Goal: Navigation & Orientation: Find specific page/section

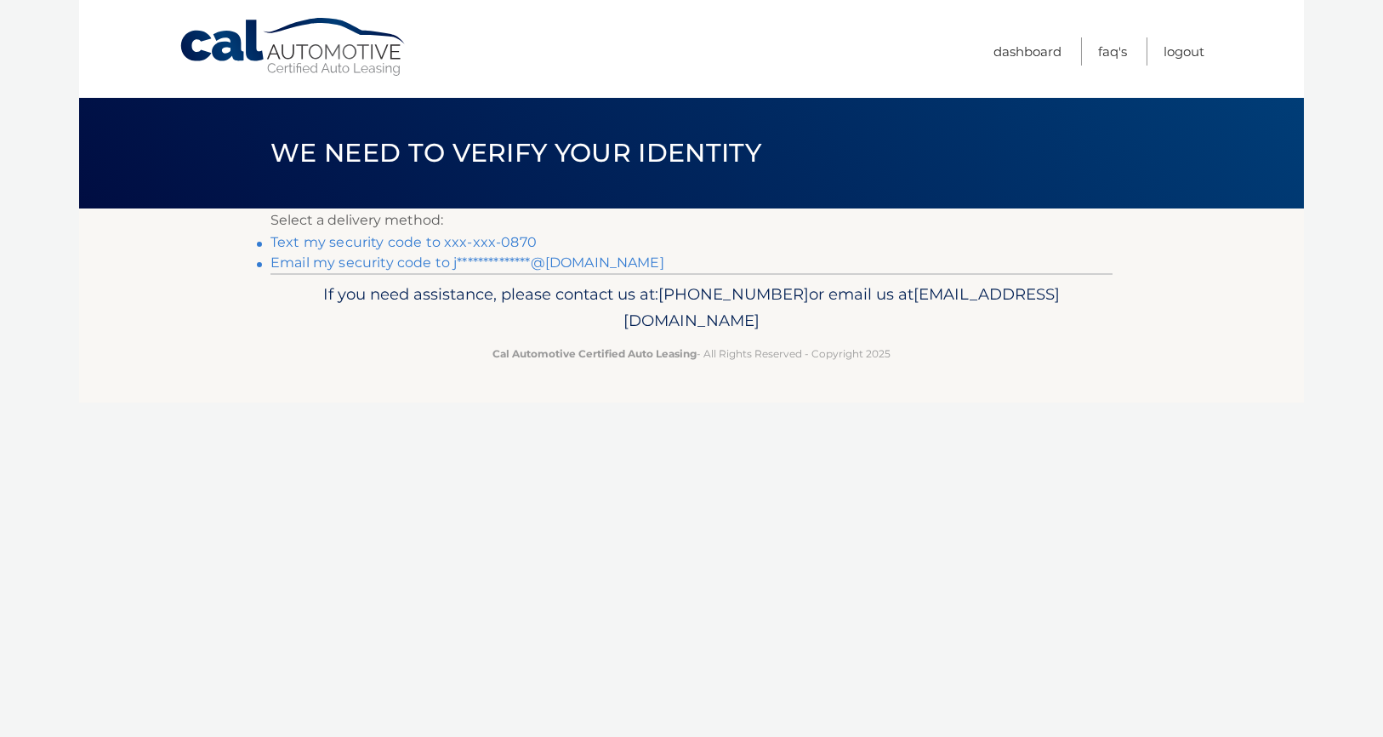
click at [493, 241] on link "Text my security code to xxx-xxx-0870" at bounding box center [404, 242] width 266 height 16
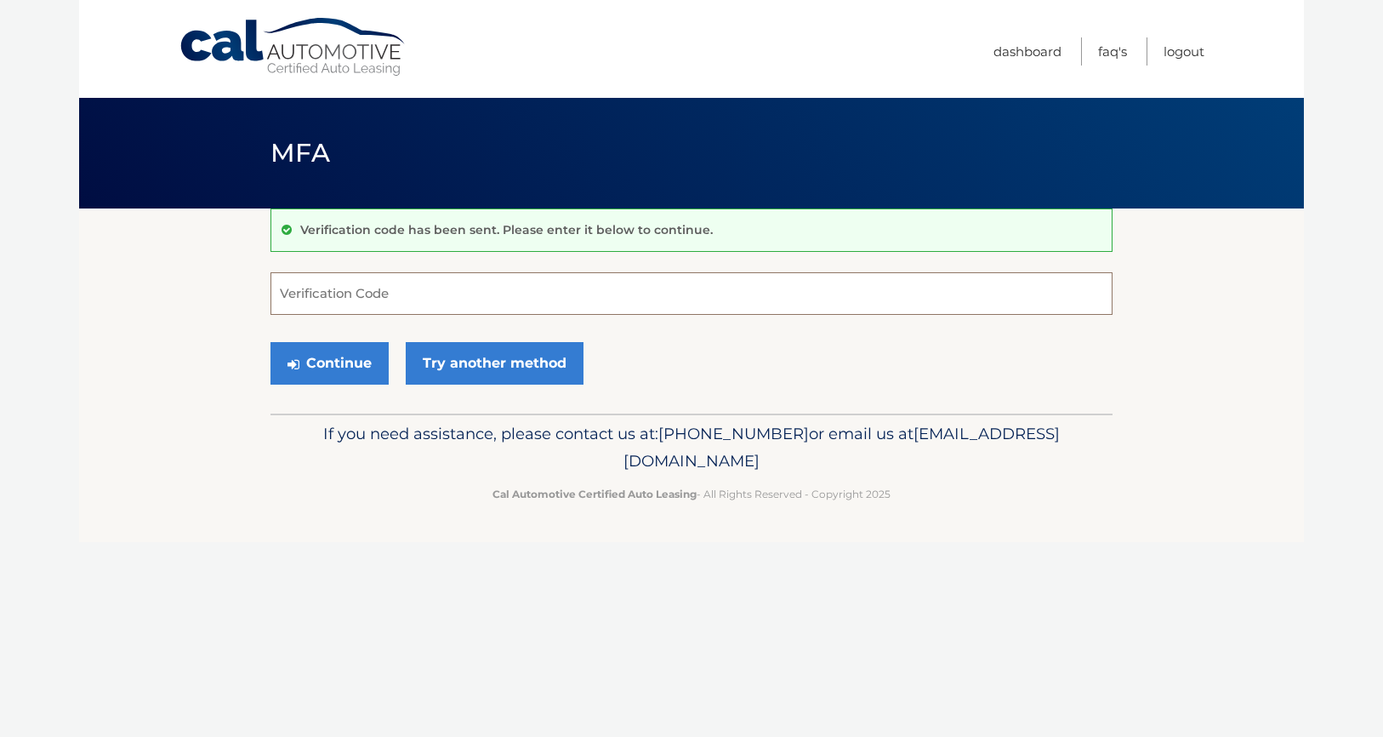
click at [483, 282] on input "Verification Code" at bounding box center [692, 293] width 842 height 43
type input "117273"
click at [271, 342] on button "Continue" at bounding box center [330, 363] width 118 height 43
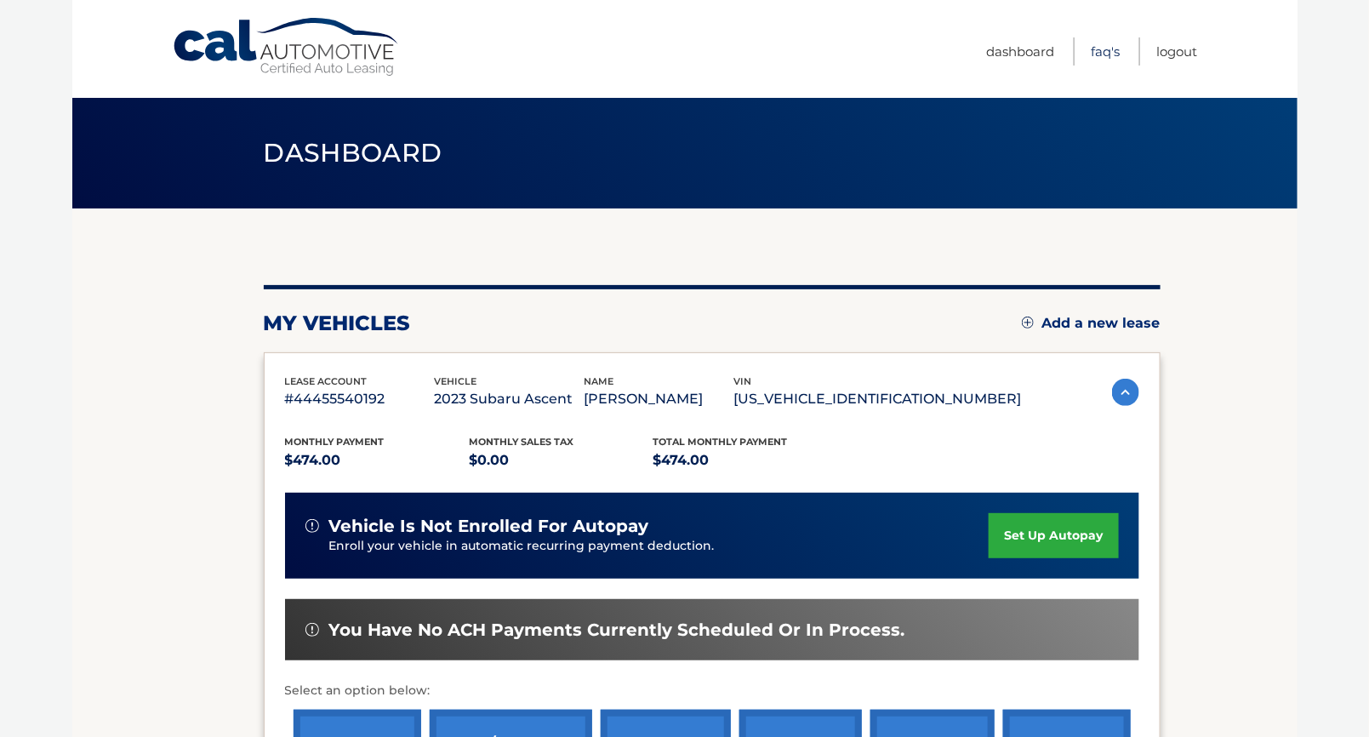
click at [1114, 56] on link "FAQ's" at bounding box center [1105, 51] width 29 height 28
